Goal: Information Seeking & Learning: Learn about a topic

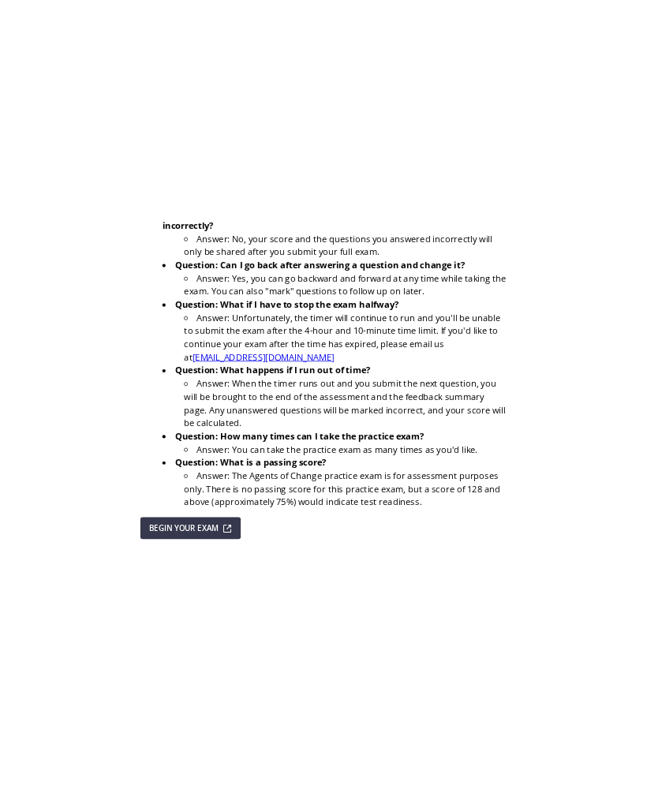
scroll to position [259, 0]
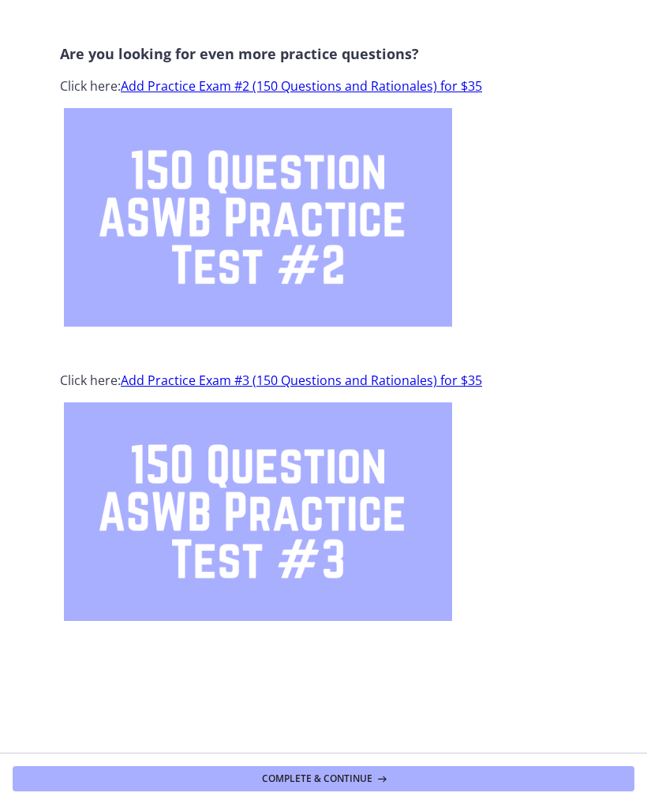
click at [544, 770] on button "Complete & continue" at bounding box center [324, 778] width 622 height 25
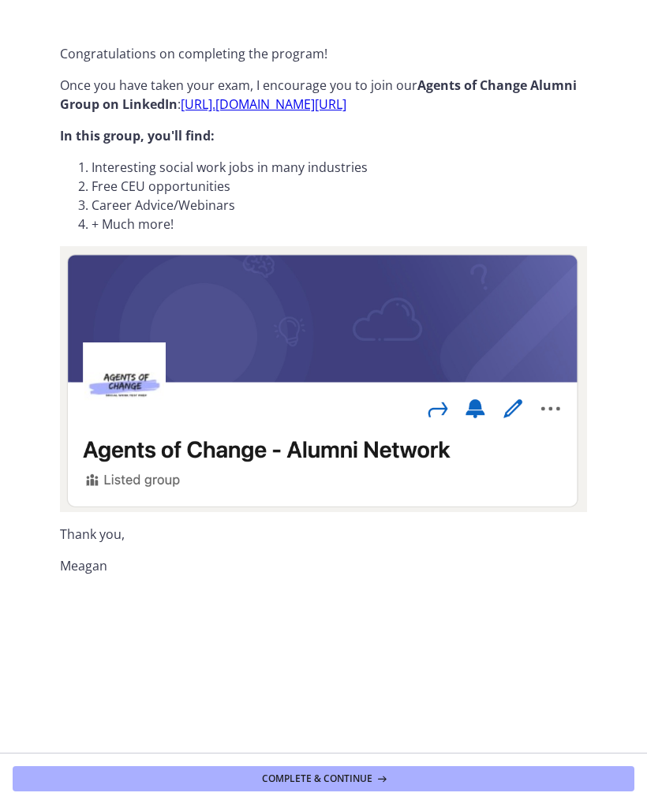
click at [542, 770] on button "Complete & continue" at bounding box center [324, 778] width 622 height 25
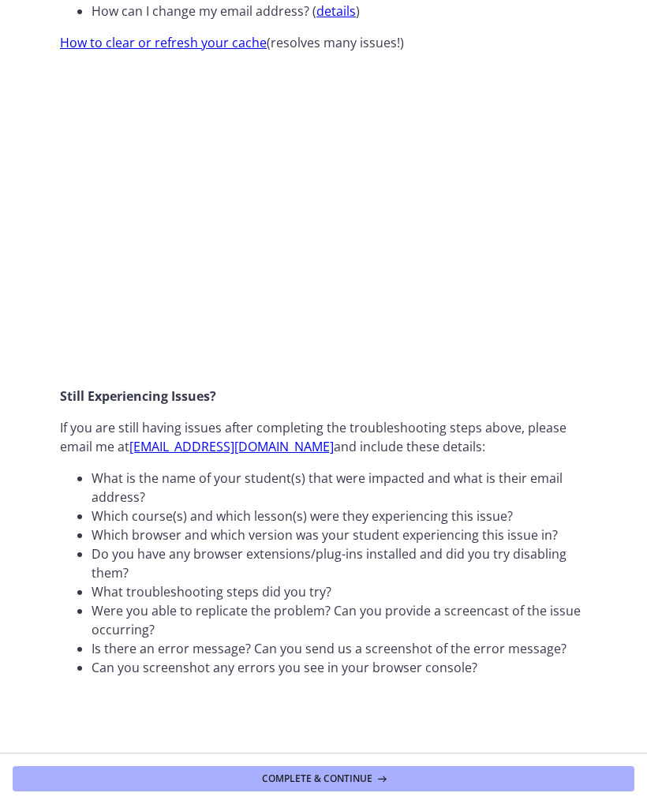
scroll to position [305, 0]
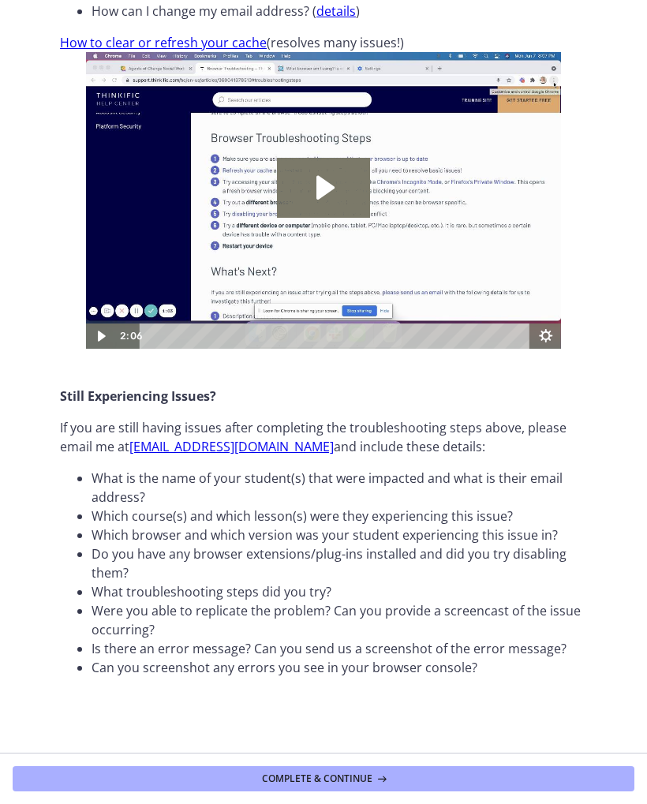
click at [534, 766] on button "Complete & continue" at bounding box center [324, 778] width 622 height 25
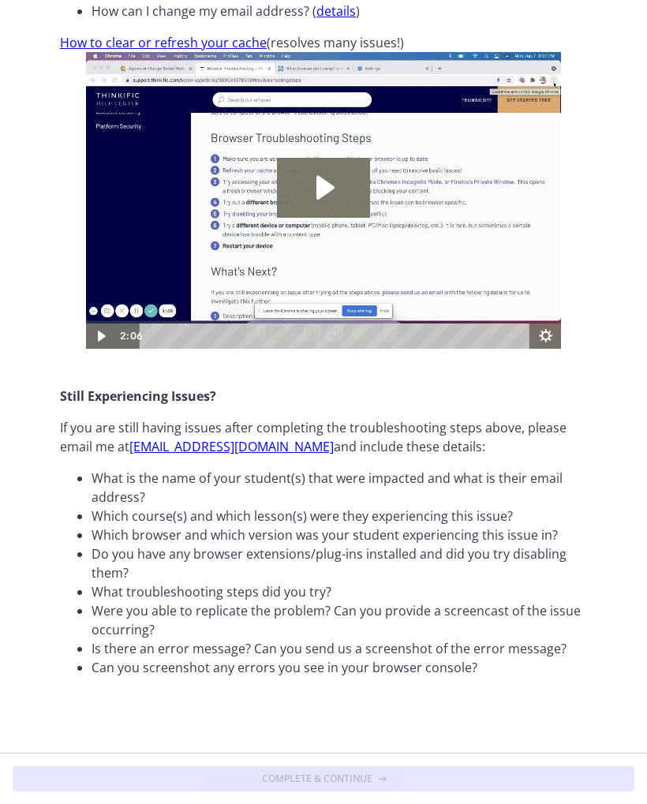
scroll to position [287, 0]
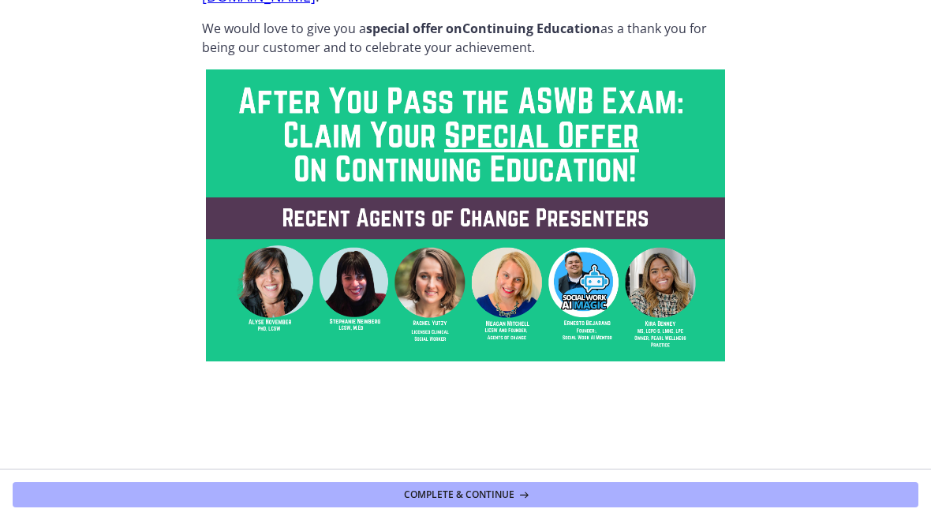
scroll to position [77, 0]
